Goal: Task Accomplishment & Management: Complete application form

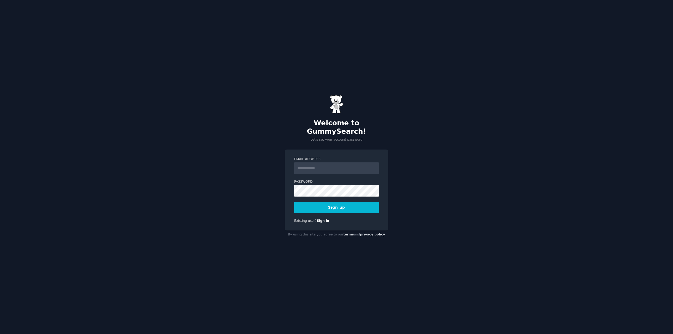
click at [316, 164] on input "Email Address" at bounding box center [336, 169] width 85 height 12
type input "**********"
click at [340, 203] on button "Sign up" at bounding box center [336, 207] width 85 height 11
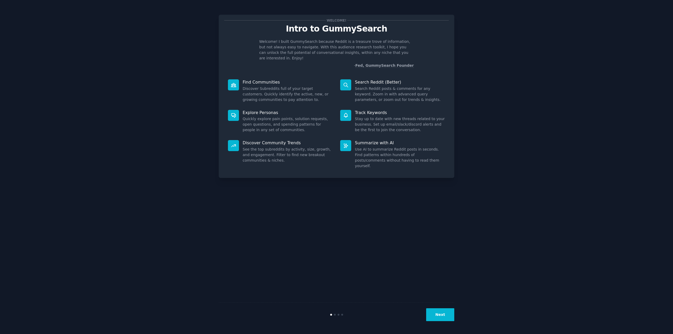
click at [566, 11] on div "Welcome! Intro to GummySearch Welcome! I built GummySearch because Reddit is a …" at bounding box center [336, 167] width 659 height 320
click at [445, 314] on button "Next" at bounding box center [440, 315] width 28 height 13
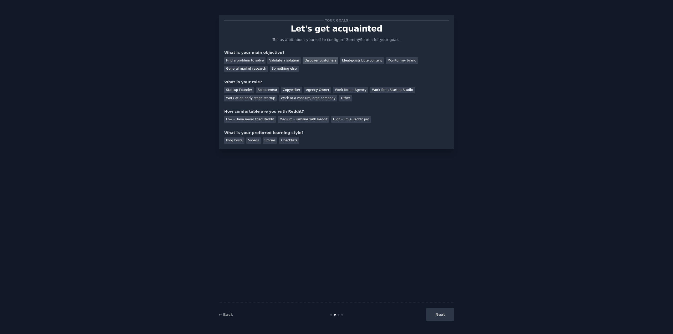
click at [314, 62] on div "Discover customers" at bounding box center [321, 60] width 36 height 7
click at [349, 62] on div "Ideate/distribute content" at bounding box center [362, 60] width 44 height 7
click at [313, 61] on div "Discover customers" at bounding box center [321, 60] width 36 height 7
click at [354, 62] on div "Ideate/distribute content" at bounding box center [362, 60] width 44 height 7
click at [310, 58] on div "Discover customers" at bounding box center [321, 60] width 36 height 7
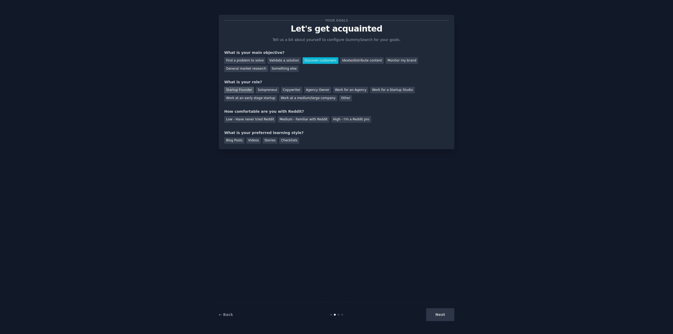
click at [239, 90] on div "Startup Founder" at bounding box center [239, 90] width 30 height 7
click at [293, 120] on div "Medium - Familiar with Reddit" at bounding box center [304, 119] width 52 height 7
click at [282, 141] on div "Checklists" at bounding box center [289, 141] width 20 height 7
click at [449, 317] on button "Next" at bounding box center [440, 315] width 28 height 13
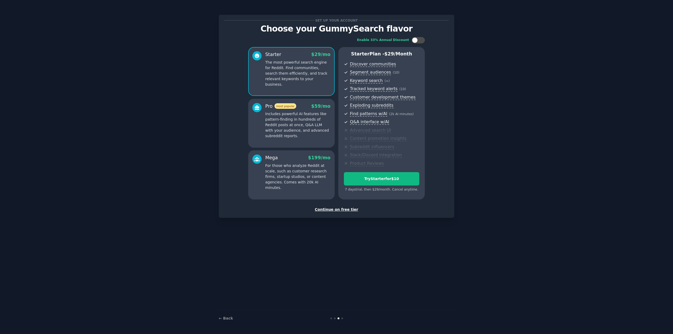
click at [342, 211] on div "Continue on free tier" at bounding box center [336, 210] width 225 height 6
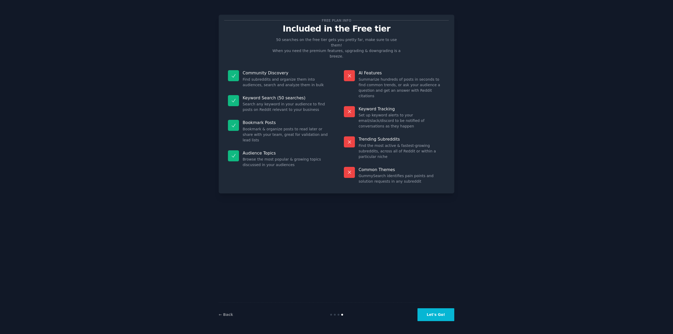
click at [438, 313] on button "Let's Go!" at bounding box center [436, 315] width 37 height 13
